Goal: Task Accomplishment & Management: Complete application form

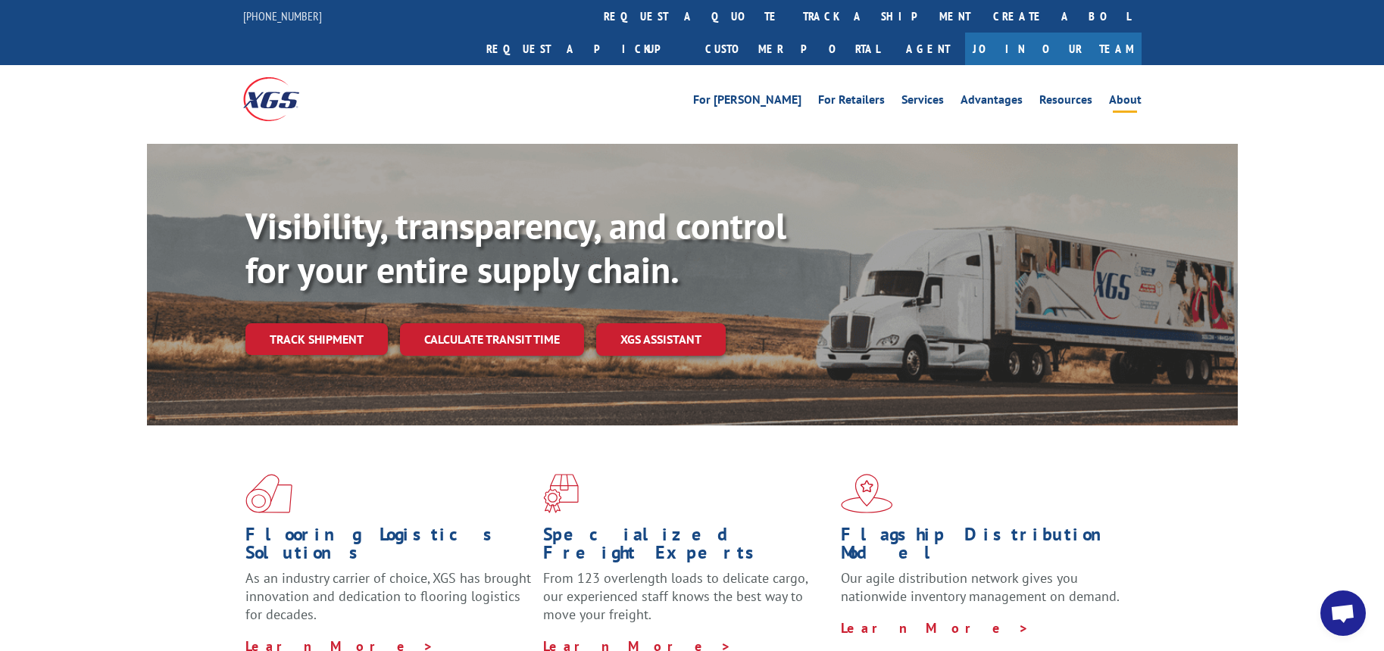
click at [1117, 94] on link "About" at bounding box center [1125, 102] width 33 height 17
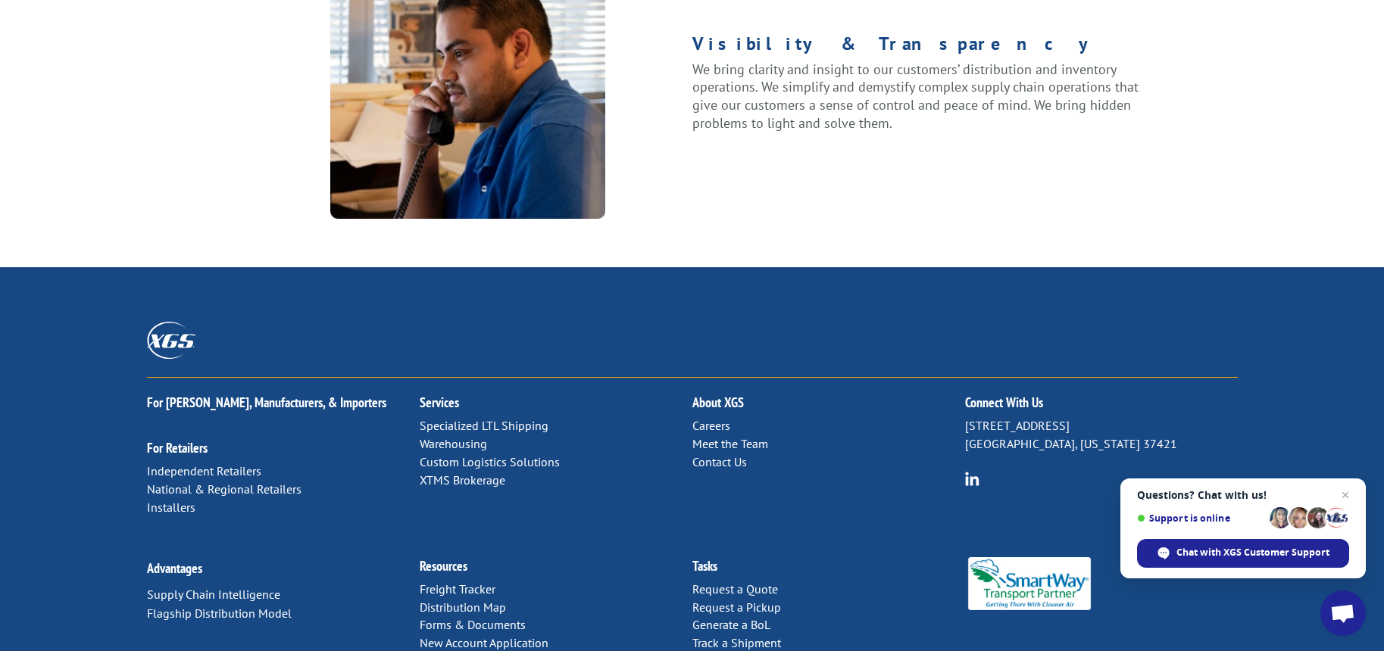
scroll to position [1989, 0]
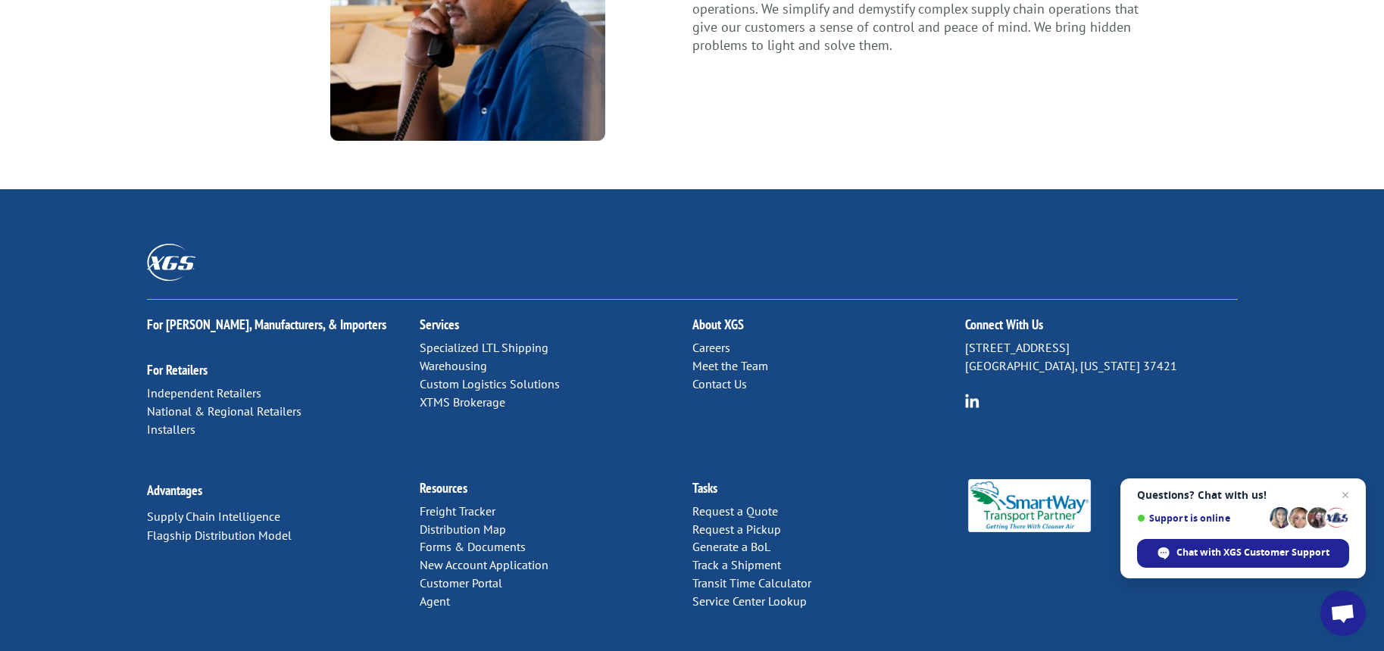
click at [718, 376] on link "Contact Us" at bounding box center [719, 383] width 55 height 15
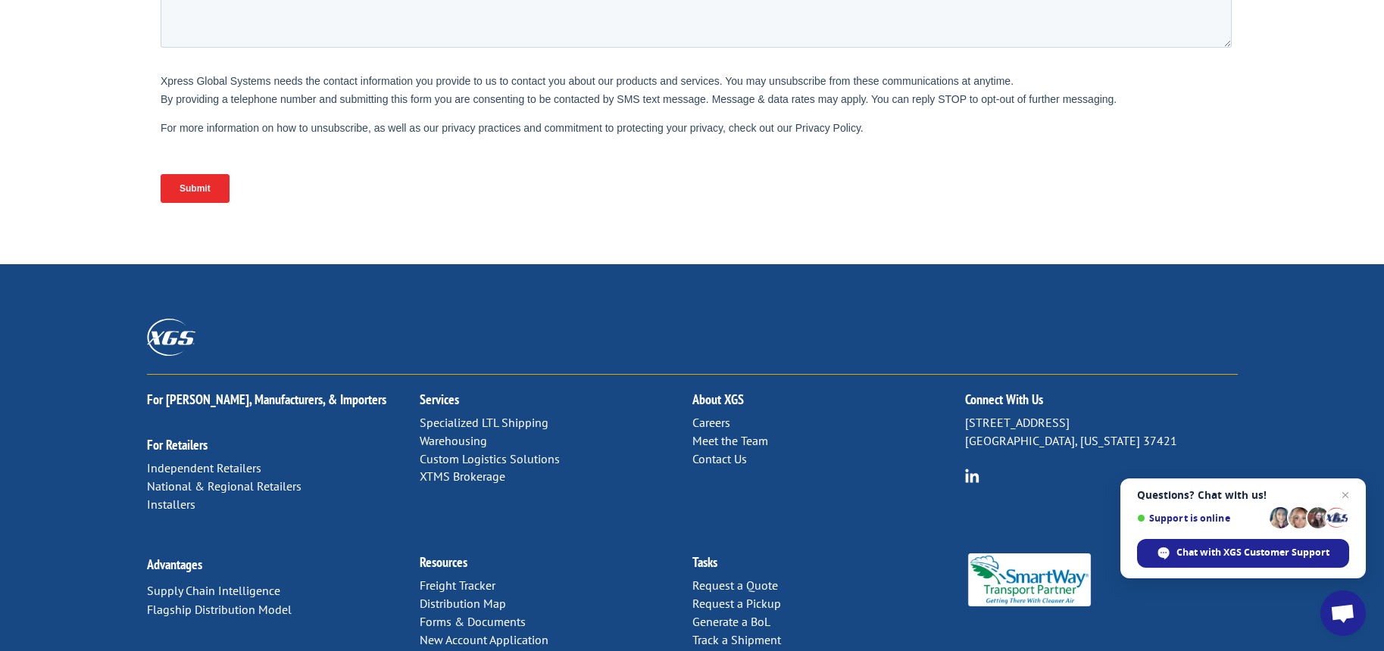
scroll to position [661, 0]
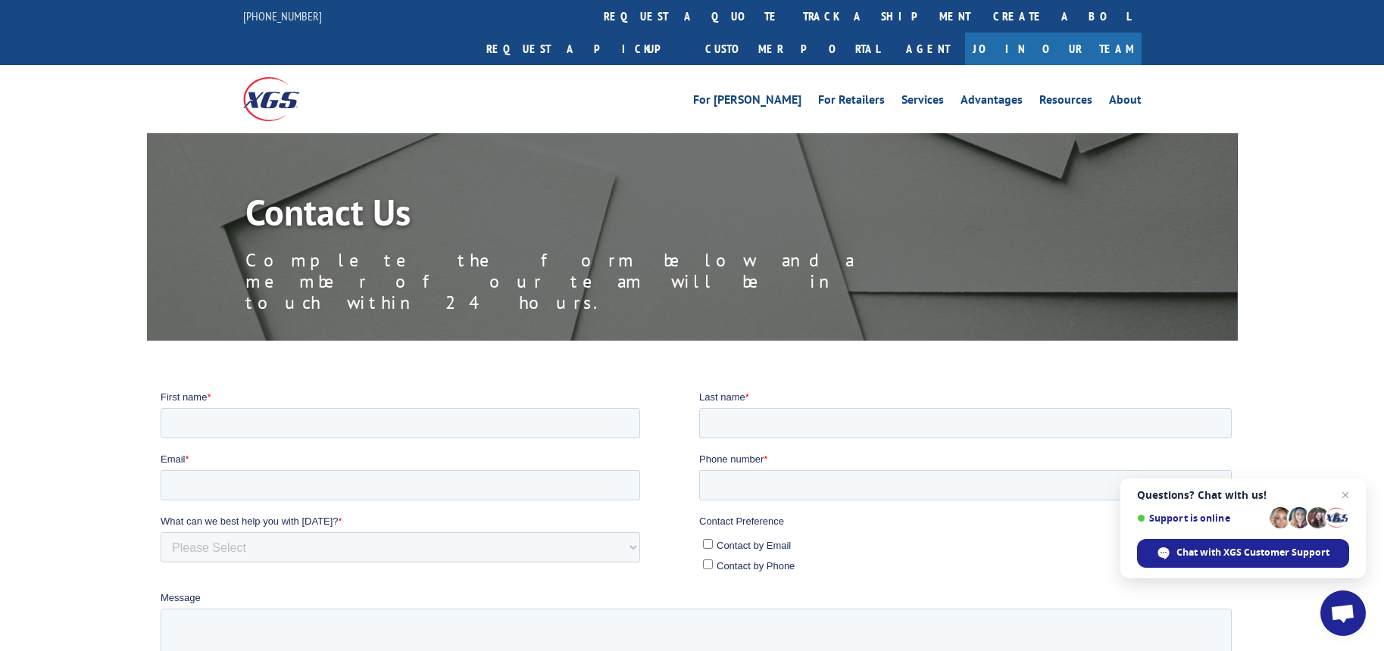
click at [348, 442] on fieldset "First name * Last name *" at bounding box center [698, 420] width 1077 height 62
click at [351, 420] on input "First name *" at bounding box center [399, 423] width 479 height 30
type input "Timothy"
type input "Ha"
type input "t.ha@cadogantate.com"
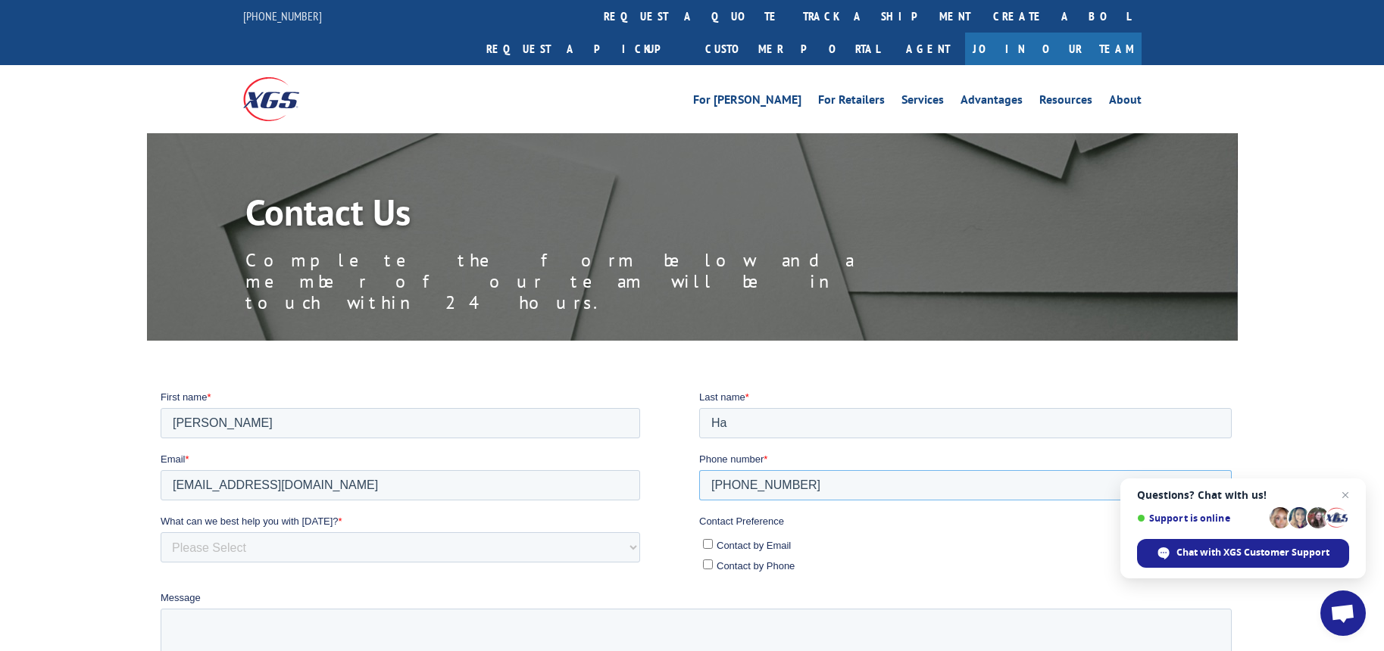
type input "650-550-2739"
click at [708, 543] on input "Contact by Email" at bounding box center [707, 544] width 10 height 10
checkbox input "true"
click at [404, 542] on select "Please Select Quoting, Opening New Account, or New Business Opportunity Shipmen…" at bounding box center [399, 547] width 479 height 30
select select "Other"
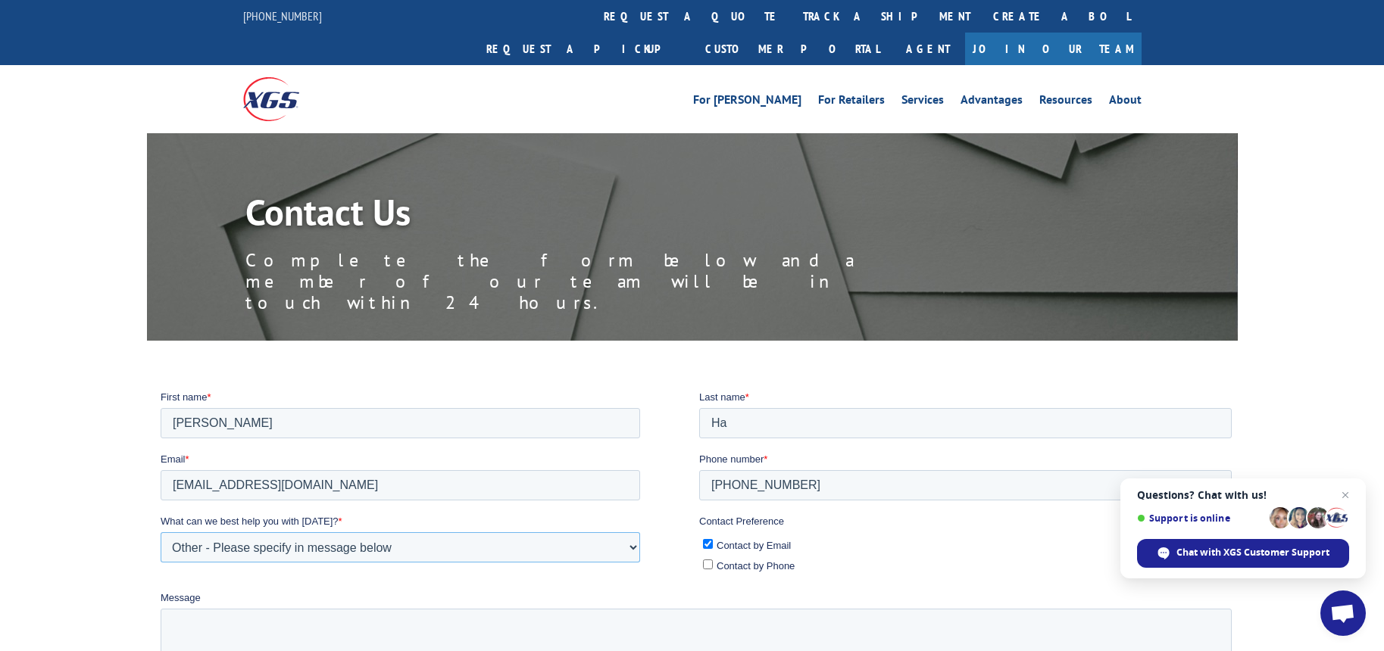
click at [160, 532] on select "Please Select Quoting, Opening New Account, or New Business Opportunity Shipmen…" at bounding box center [399, 547] width 479 height 30
click at [352, 632] on textarea "Message" at bounding box center [695, 633] width 1071 height 50
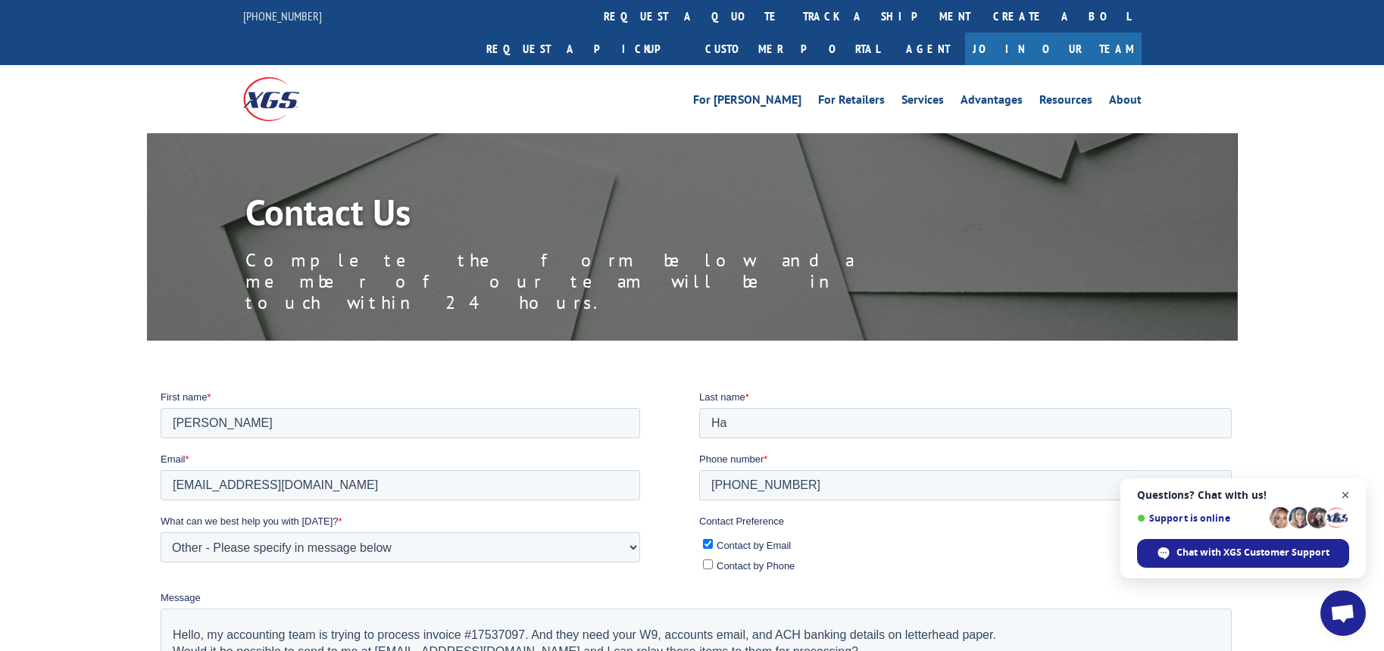
click at [1348, 487] on span "Close chat" at bounding box center [1345, 495] width 19 height 19
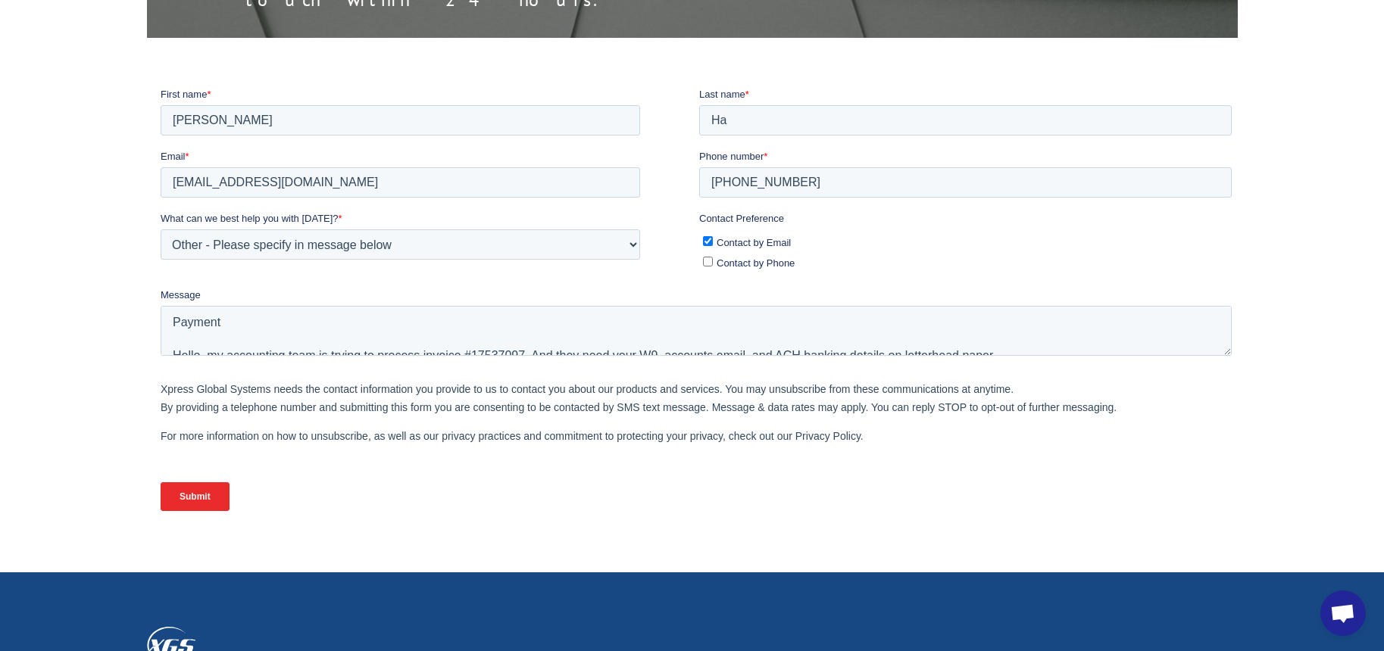
scroll to position [33, 0]
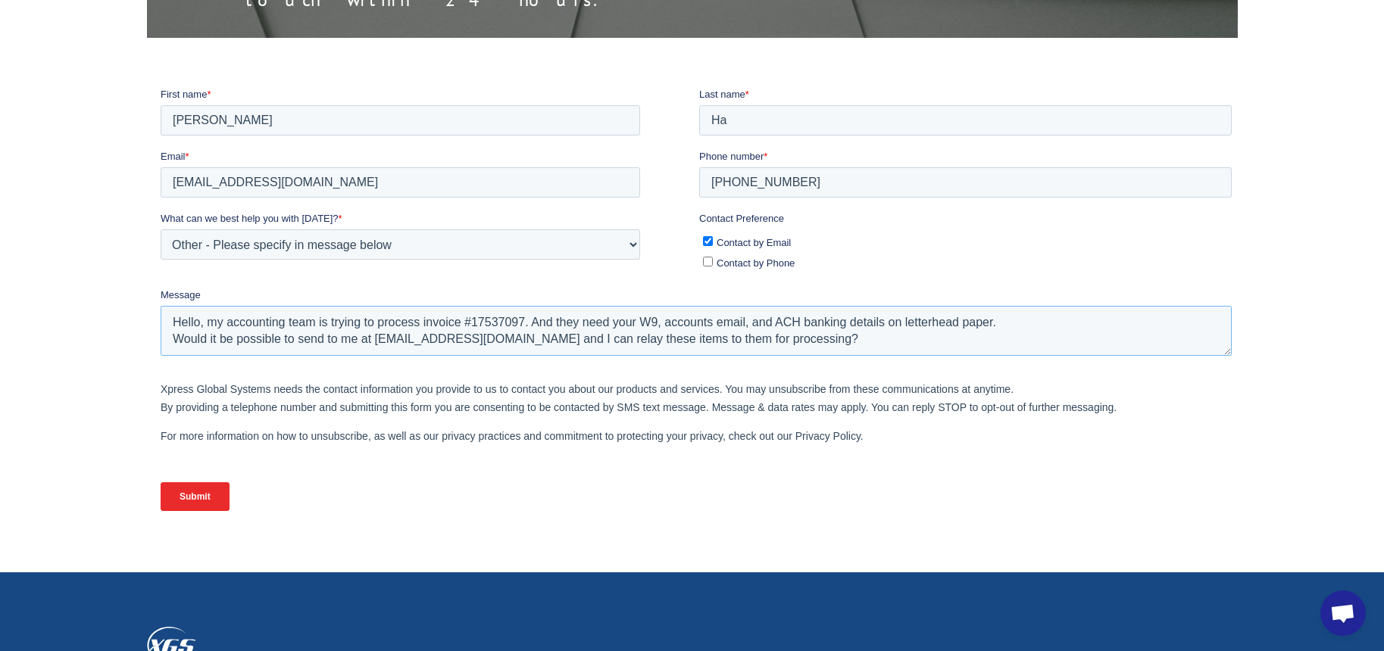
drag, startPoint x: 787, startPoint y: 335, endPoint x: 122, endPoint y: 342, distance: 665.1
click at [160, 342] on html "First name * Timothy Last name * Ha Email * t.ha@cadogantate.com Phone number *…" at bounding box center [698, 311] width 1077 height 451
drag, startPoint x: 291, startPoint y: 342, endPoint x: 176, endPoint y: 327, distance: 116.1
click at [176, 327] on textarea "Payment Hello, my accounting team is trying to process invoice #17537097. And t…" at bounding box center [695, 330] width 1071 height 50
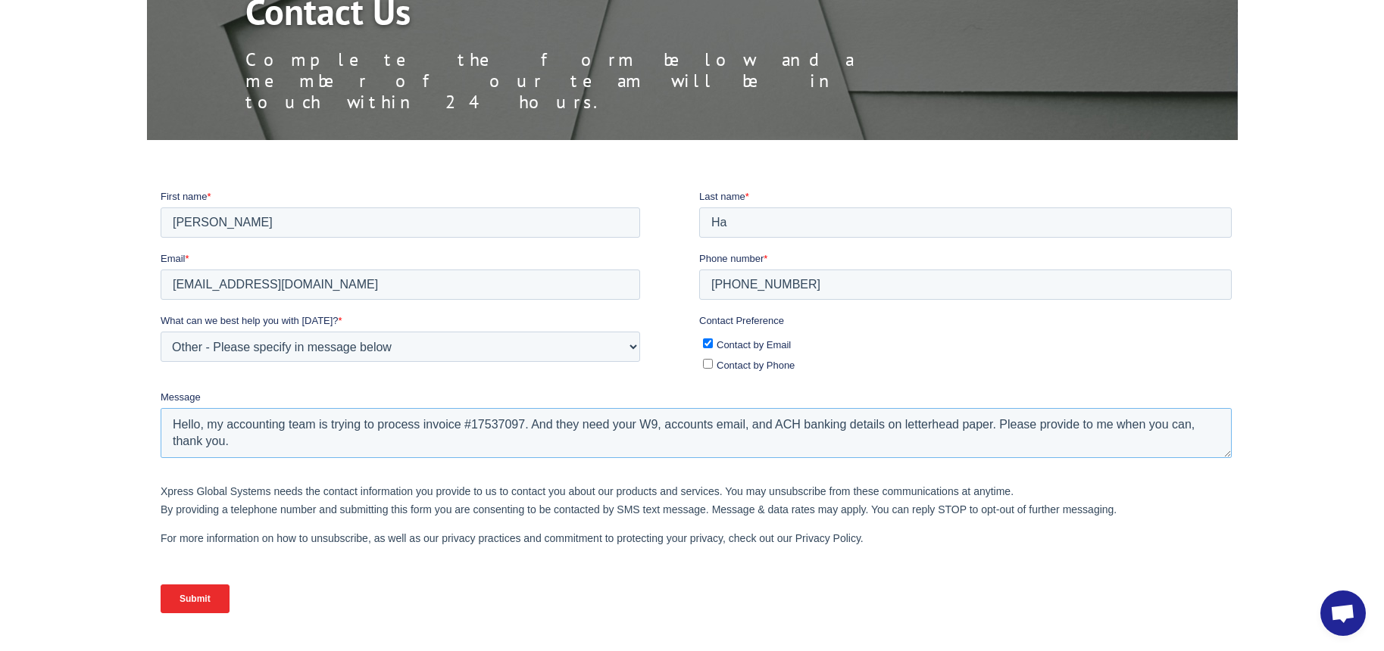
scroll to position [227, 0]
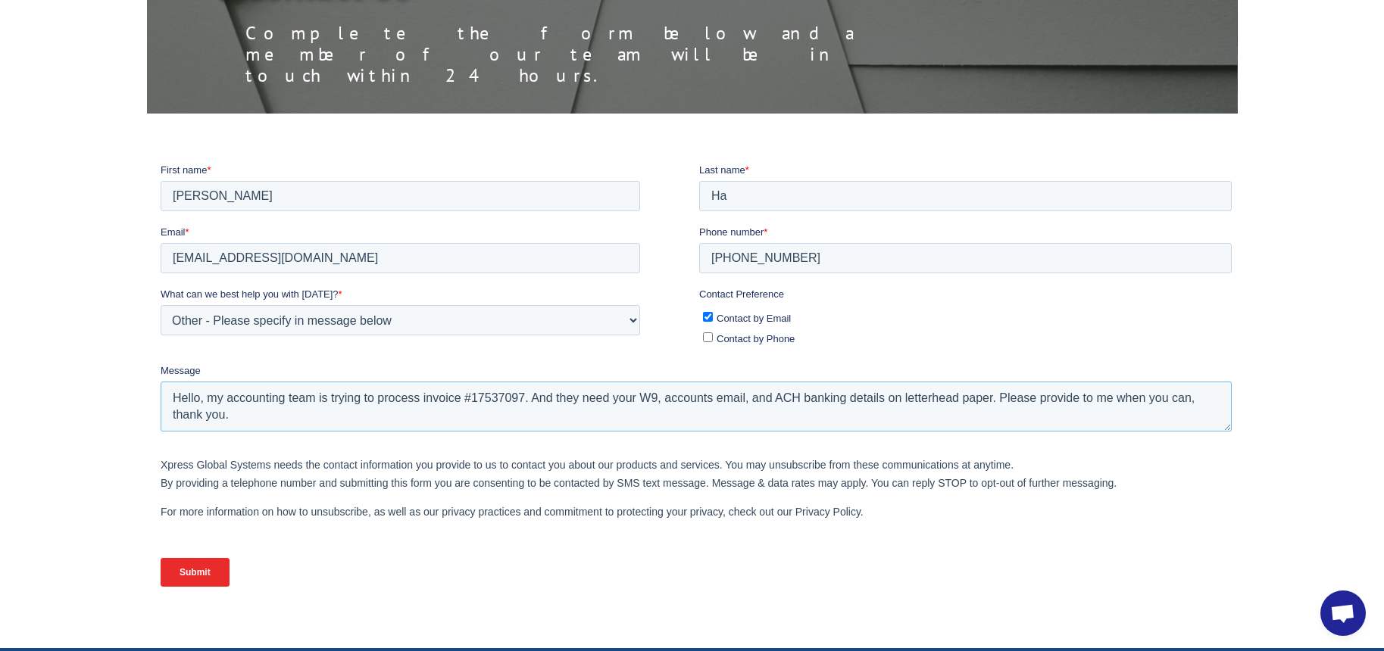
type textarea "Payment Hello, my accounting team is trying to process invoice #17537097. And t…"
click at [171, 560] on input "Submit" at bounding box center [194, 571] width 69 height 29
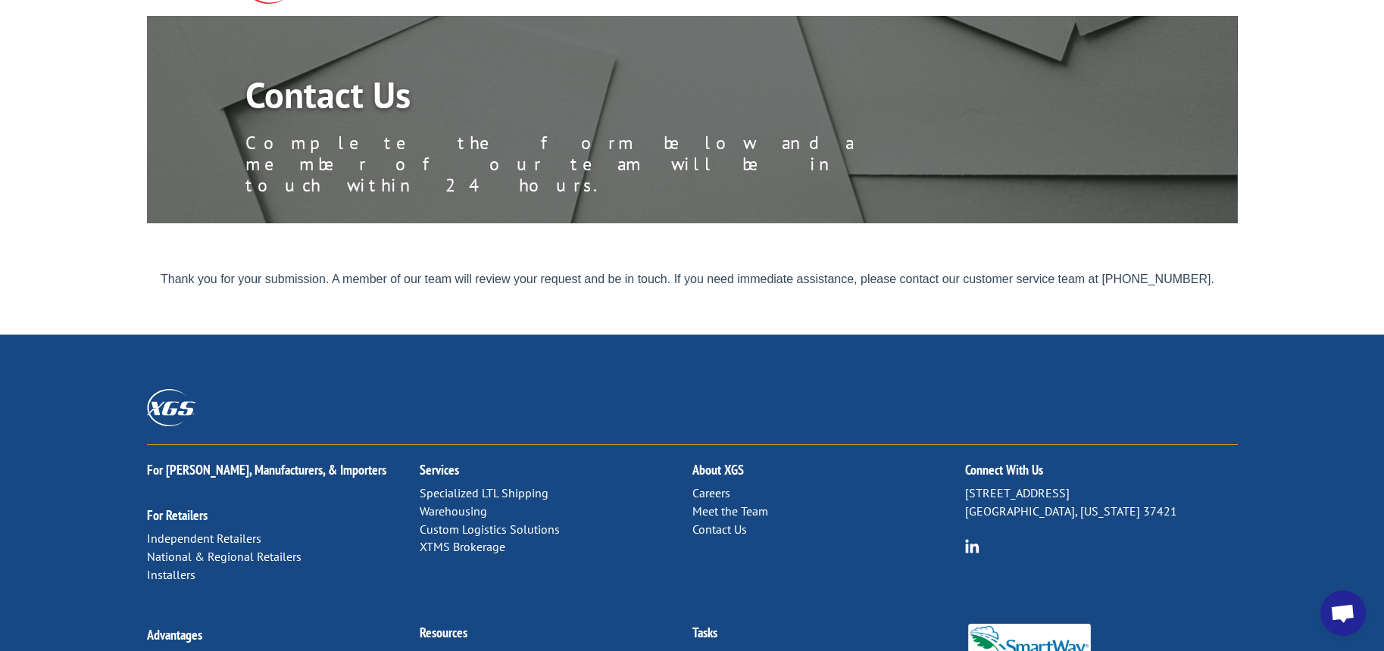
scroll to position [0, 0]
